Goal: Navigation & Orientation: Understand site structure

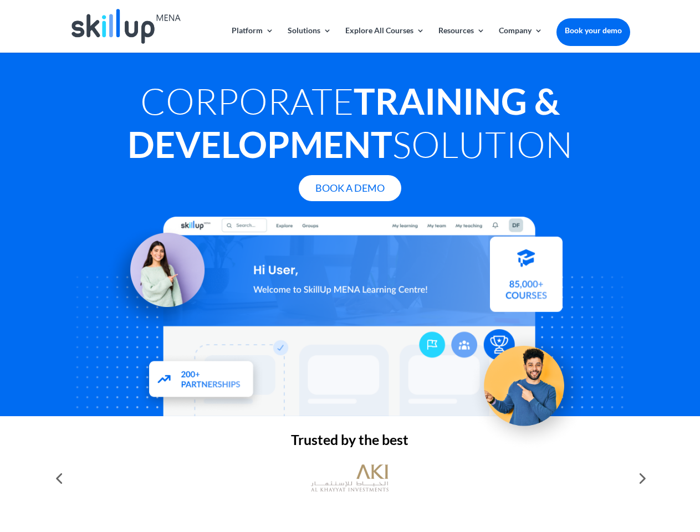
click at [350, 266] on div at bounding box center [349, 316] width 559 height 199
click at [309, 39] on link "Solutions" at bounding box center [309, 40] width 44 height 26
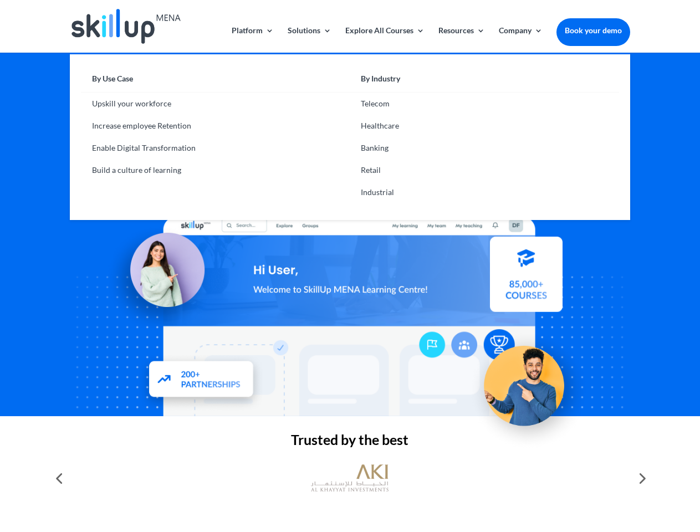
click at [384, 39] on link "Explore All Courses" at bounding box center [384, 40] width 79 height 26
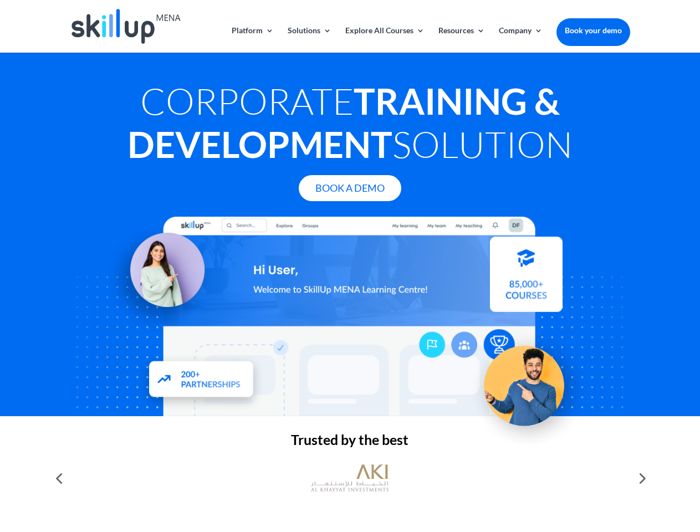
click at [460, 39] on link "Resources" at bounding box center [461, 40] width 47 height 26
click at [520, 39] on link "Company" at bounding box center [521, 40] width 44 height 26
click at [350, 478] on img at bounding box center [350, 478] width 78 height 39
